Goal: Task Accomplishment & Management: Manage account settings

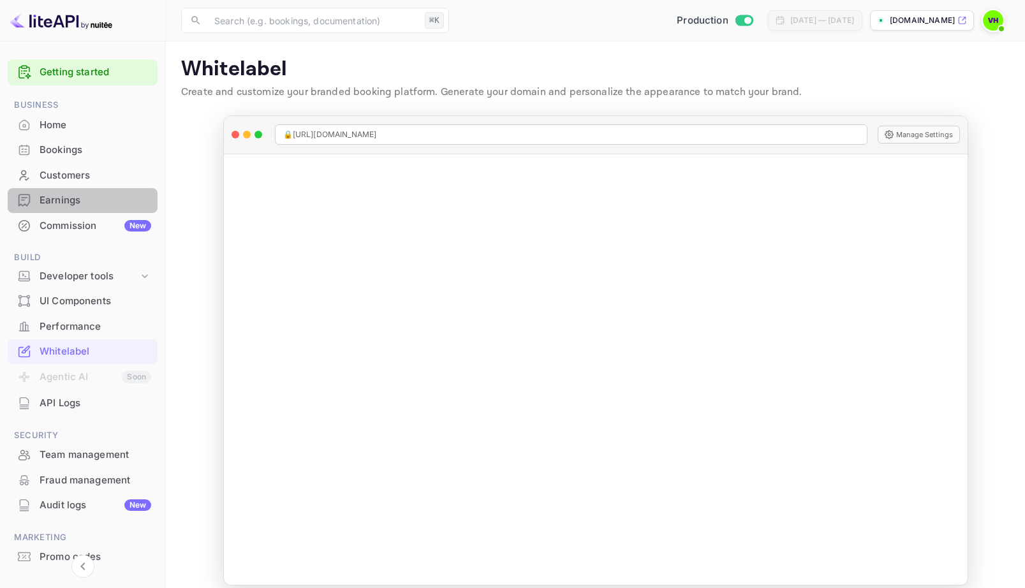
click at [72, 195] on div "Earnings" at bounding box center [96, 200] width 112 height 15
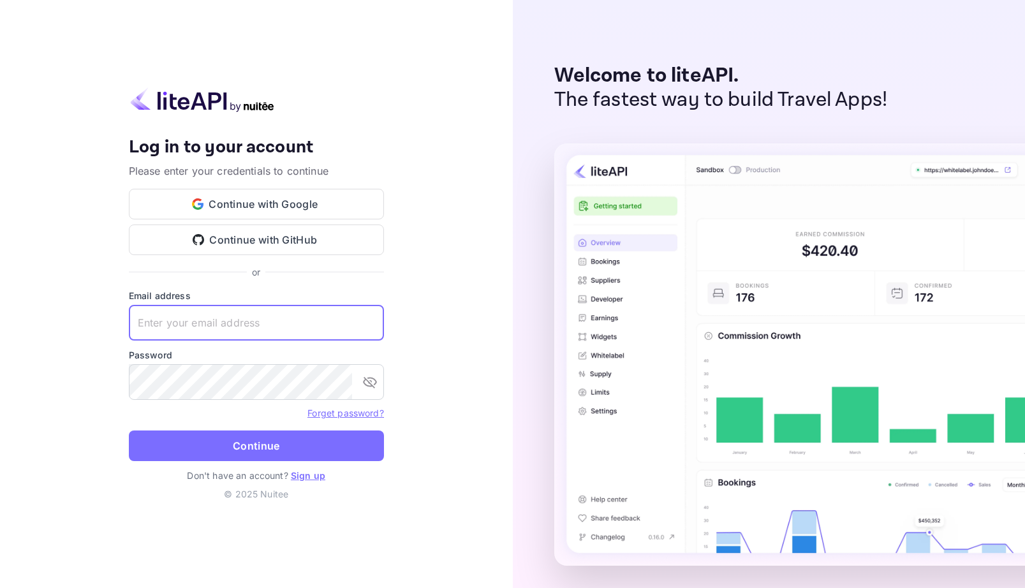
click at [299, 325] on input "text" at bounding box center [256, 323] width 255 height 36
type input "vip@hotel-rez.com"
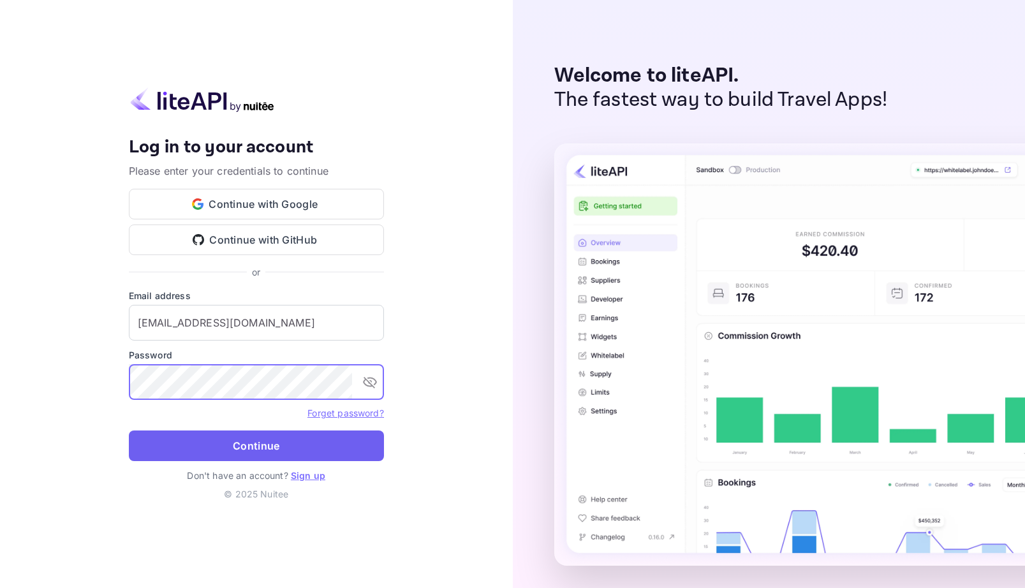
click at [252, 447] on button "Continue" at bounding box center [256, 446] width 255 height 31
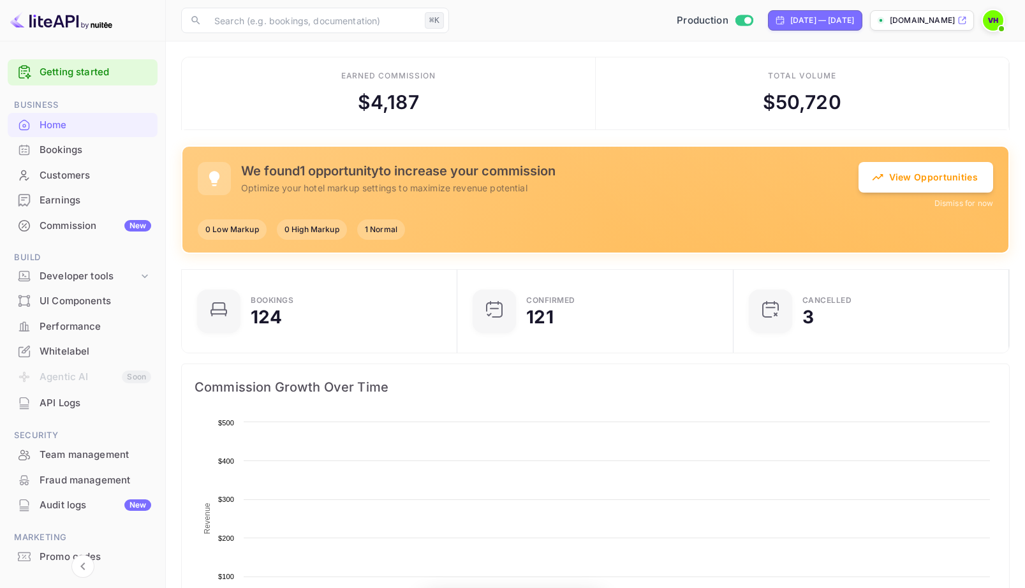
scroll to position [1, 1]
click at [68, 202] on div "Earnings" at bounding box center [96, 200] width 112 height 15
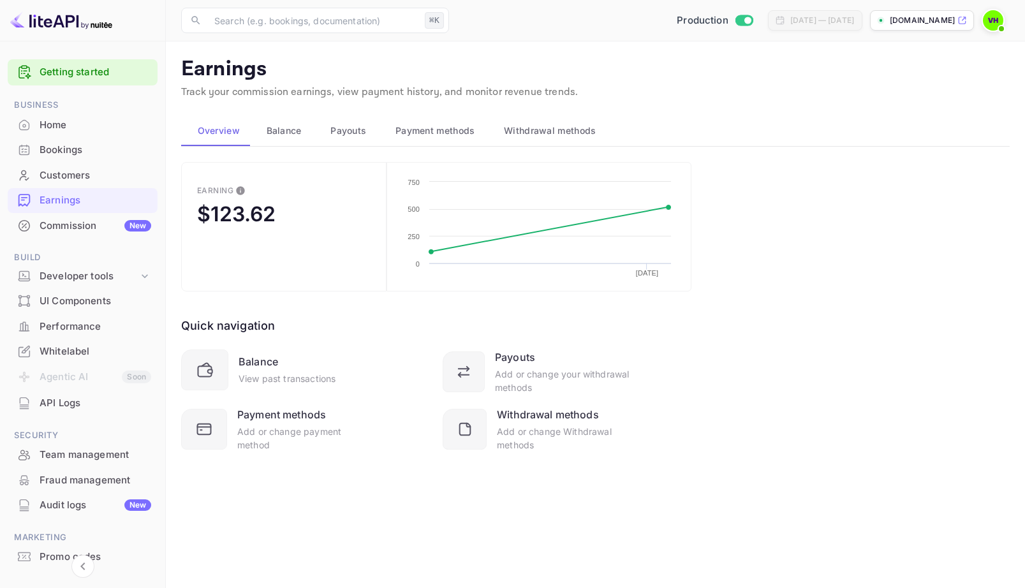
click at [355, 128] on span "Payouts" at bounding box center [348, 130] width 36 height 15
